Goal: Task Accomplishment & Management: Use online tool/utility

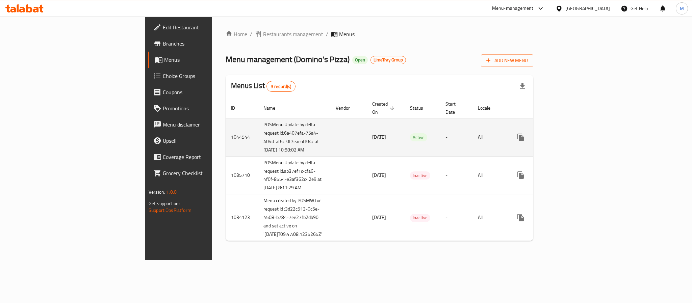
click at [578, 132] on link "enhanced table" at bounding box center [570, 137] width 16 height 16
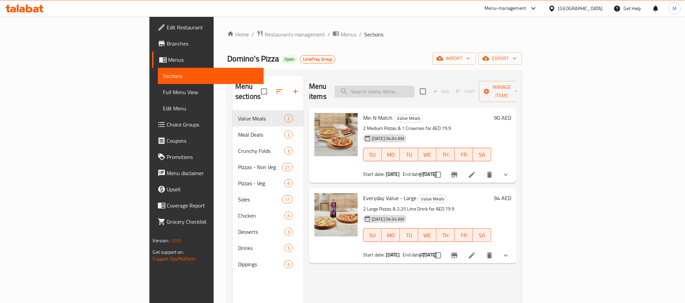
click at [429, 80] on div "Menu items Add Sort Manage items" at bounding box center [413, 92] width 208 height 32
click at [414, 88] on input "search" at bounding box center [375, 92] width 80 height 12
paste input "Party Box-Large"
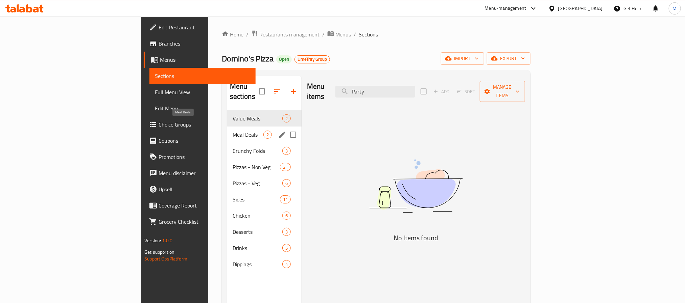
click at [233, 131] on span "Meal Deals" at bounding box center [248, 135] width 31 height 8
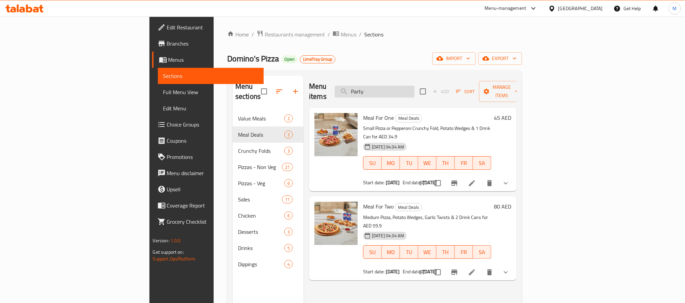
click at [414, 86] on input "Party" at bounding box center [375, 92] width 80 height 12
paste input "Box"
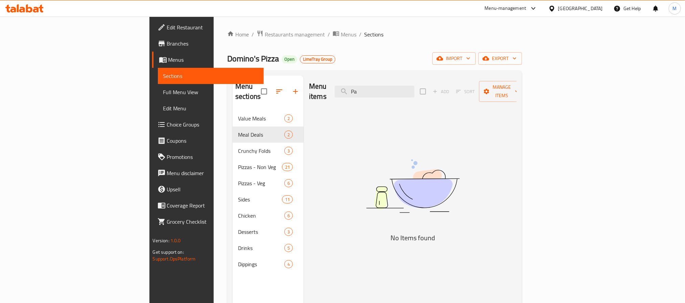
type input "P"
type input "party"
click at [516, 61] on span "export" at bounding box center [500, 58] width 33 height 8
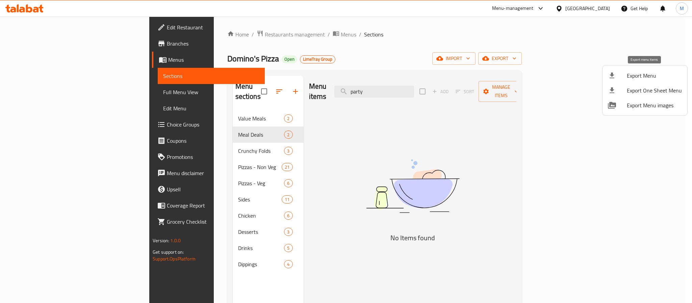
click at [641, 76] on span "Export Menu" at bounding box center [654, 76] width 55 height 8
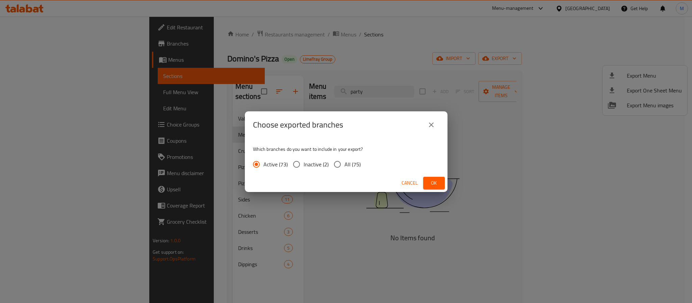
click at [347, 156] on div "Which branches do you want to include in your export? Active (73) Inactive (2) …" at bounding box center [346, 157] width 203 height 36
click at [346, 161] on span "All (75)" at bounding box center [353, 165] width 16 height 8
click at [345, 161] on input "All (75)" at bounding box center [338, 164] width 14 height 14
radio input "true"
click at [434, 183] on span "Ok" at bounding box center [434, 183] width 11 height 8
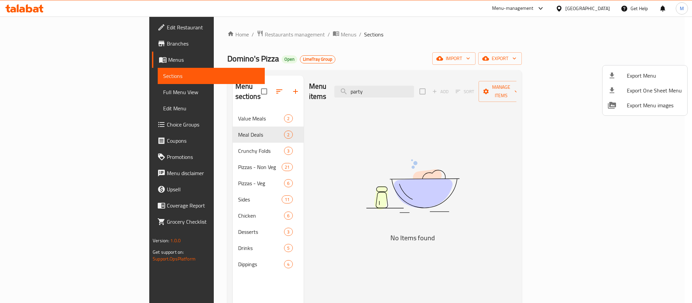
click at [341, 157] on div at bounding box center [346, 151] width 692 height 303
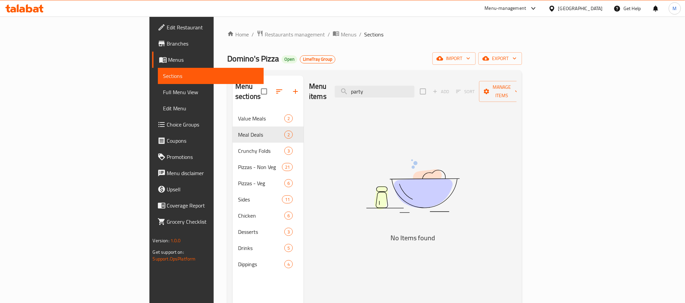
click at [167, 41] on span "Branches" at bounding box center [212, 44] width 91 height 8
